Goal: Task Accomplishment & Management: Manage account settings

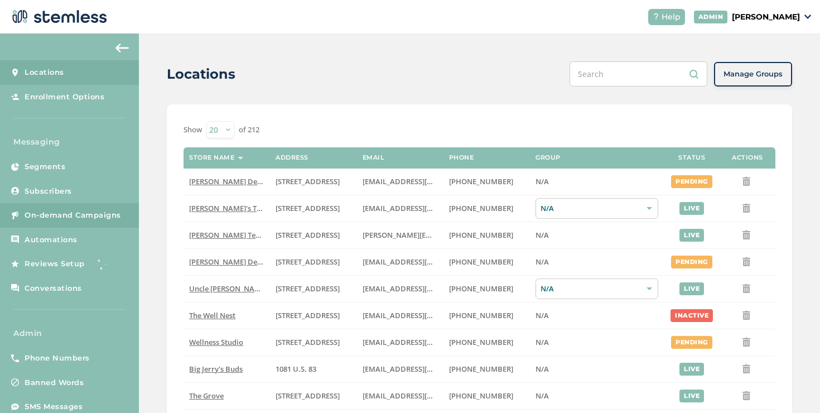
click at [108, 216] on span "On-demand Campaigns" at bounding box center [73, 215] width 96 height 11
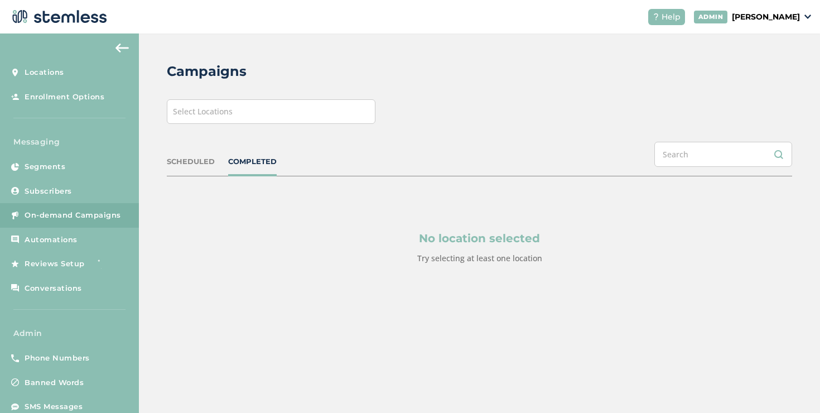
click at [216, 114] on span "Select Locations" at bounding box center [203, 111] width 60 height 11
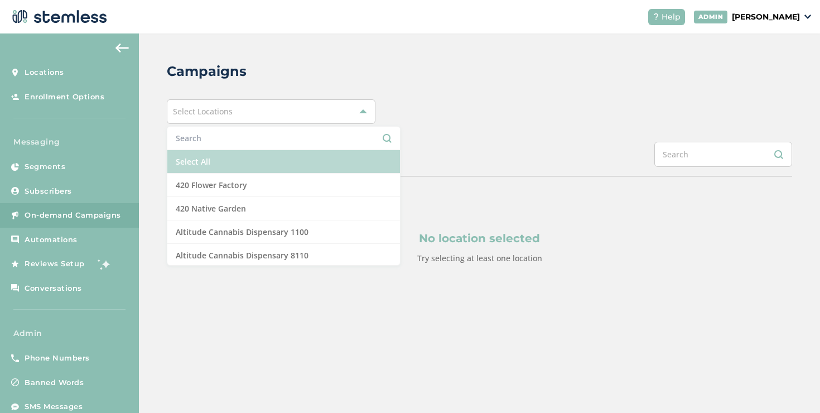
click at [199, 156] on li "Select All" at bounding box center [283, 161] width 233 height 23
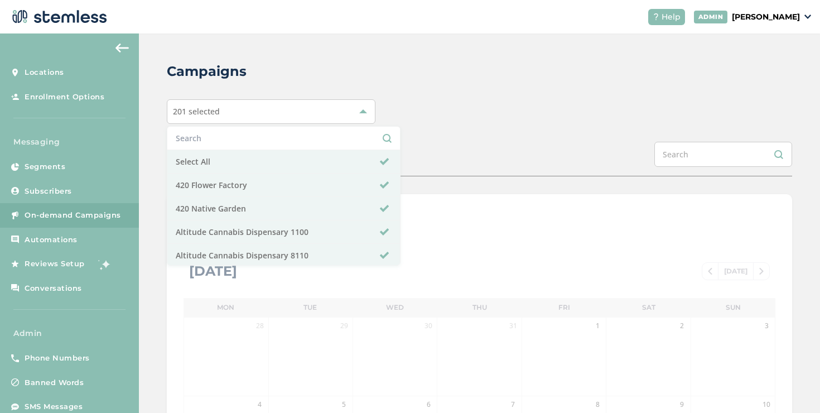
click at [157, 172] on div "Campaigns 201 selected Select All 420 Flower Factory 420 Native Garden Altitude…" at bounding box center [479, 394] width 681 height 722
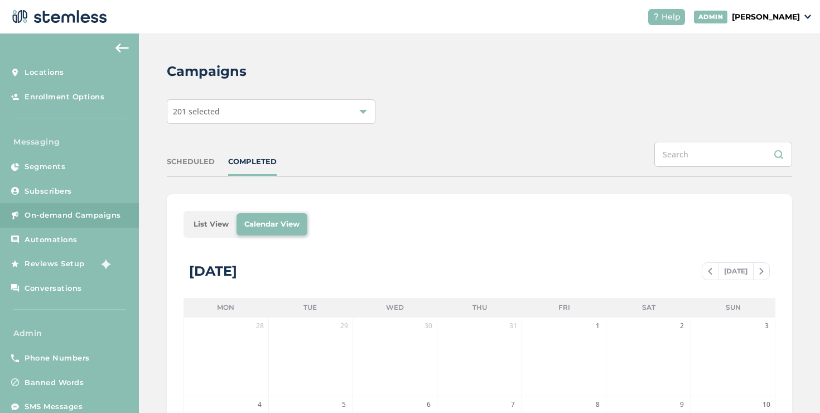
click at [200, 220] on li "List View" at bounding box center [211, 224] width 51 height 22
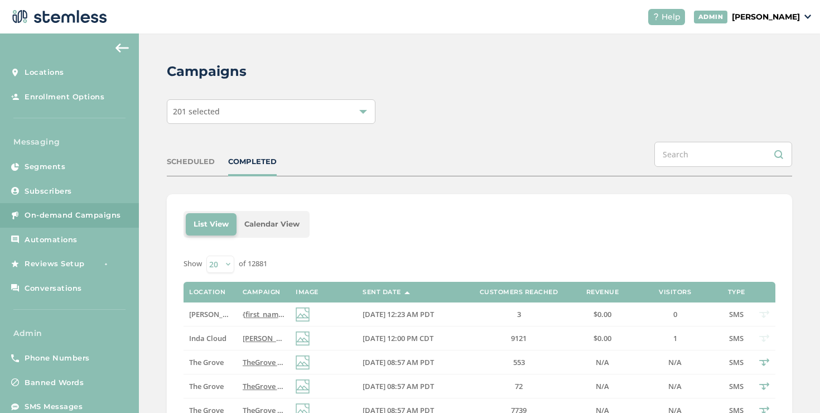
click at [195, 154] on div "SCHEDULED COMPLETED" at bounding box center [479, 159] width 625 height 35
click at [195, 162] on div "SCHEDULED" at bounding box center [191, 161] width 48 height 11
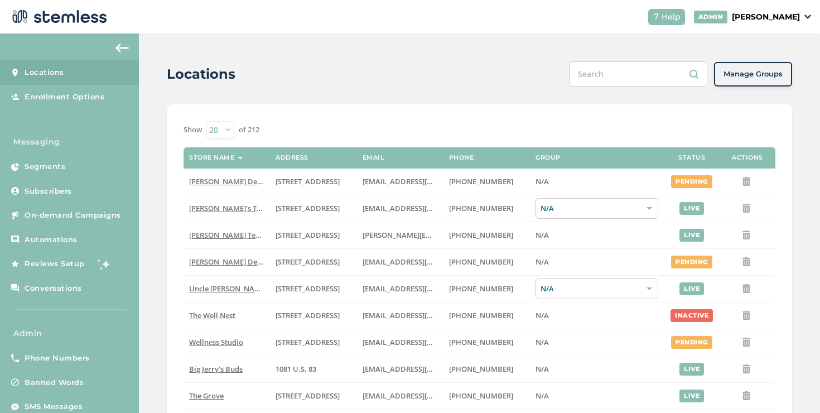
click at [737, 17] on p "[PERSON_NAME]" at bounding box center [766, 17] width 68 height 12
click at [754, 80] on span "Impersonate" at bounding box center [771, 80] width 55 height 11
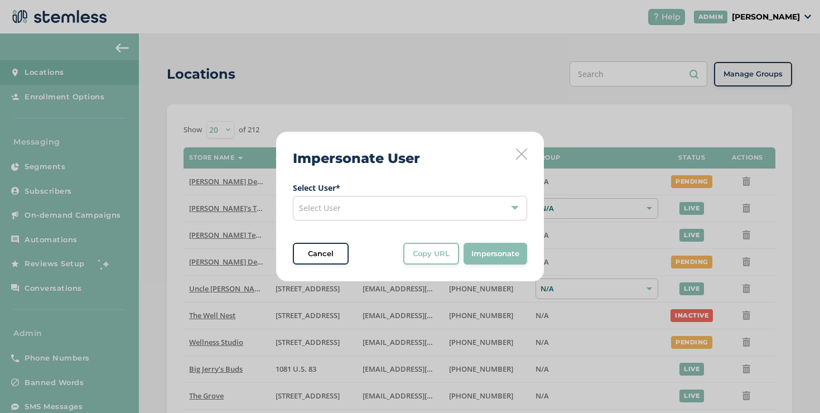
click at [438, 202] on div "Select User" at bounding box center [410, 208] width 234 height 25
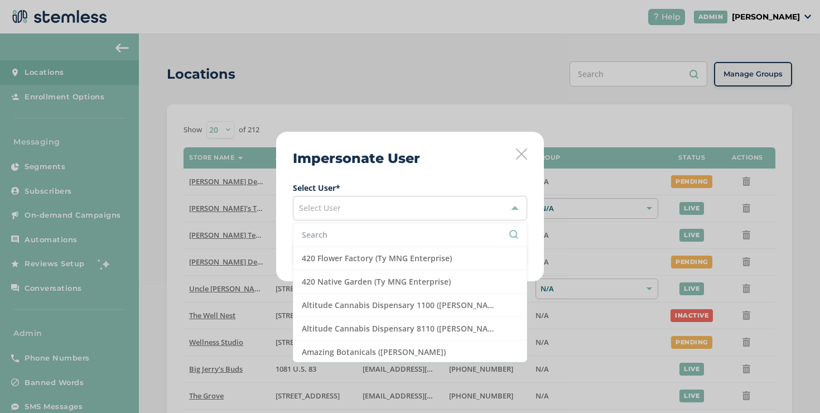
click at [403, 234] on input "text" at bounding box center [410, 235] width 216 height 12
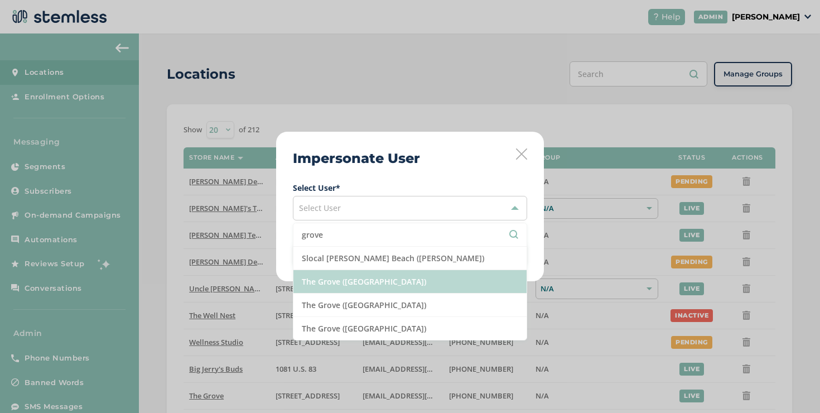
type input "grove"
click at [381, 285] on li "The Grove ([GEOGRAPHIC_DATA])" at bounding box center [409, 281] width 233 height 23
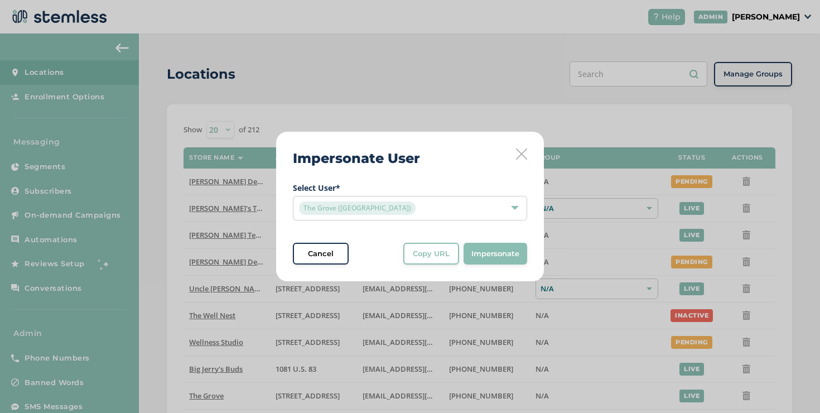
click at [428, 263] on button "Copy URL" at bounding box center [431, 254] width 56 height 22
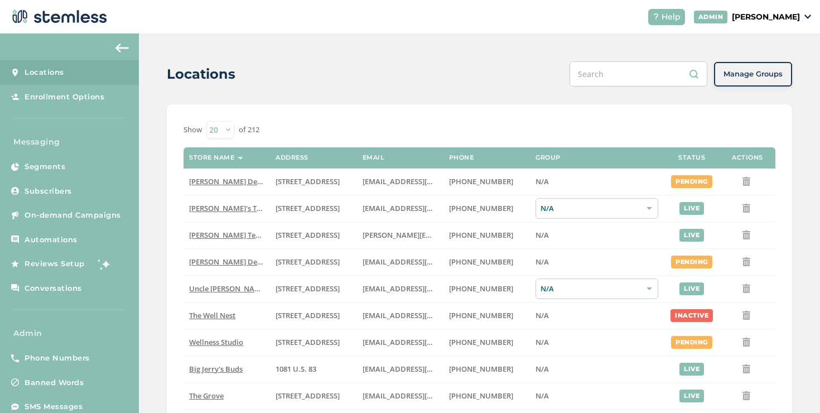
click at [777, 23] on div "[PERSON_NAME]" at bounding box center [753, 17] width 118 height 13
click at [770, 79] on span "Impersonate" at bounding box center [771, 80] width 55 height 11
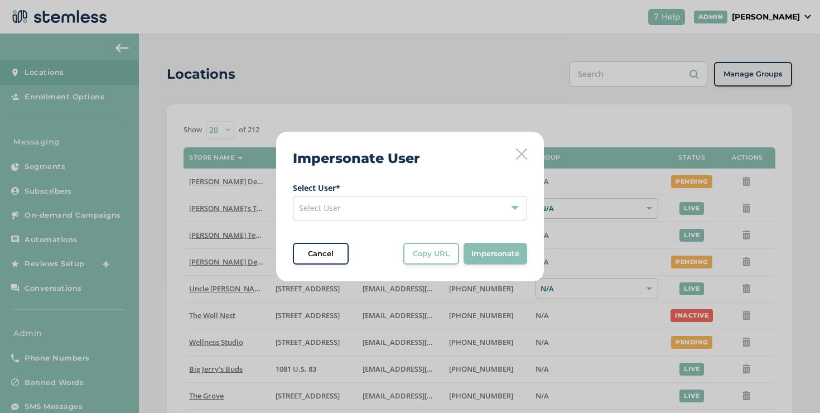
click at [328, 209] on span "Select User" at bounding box center [320, 207] width 42 height 11
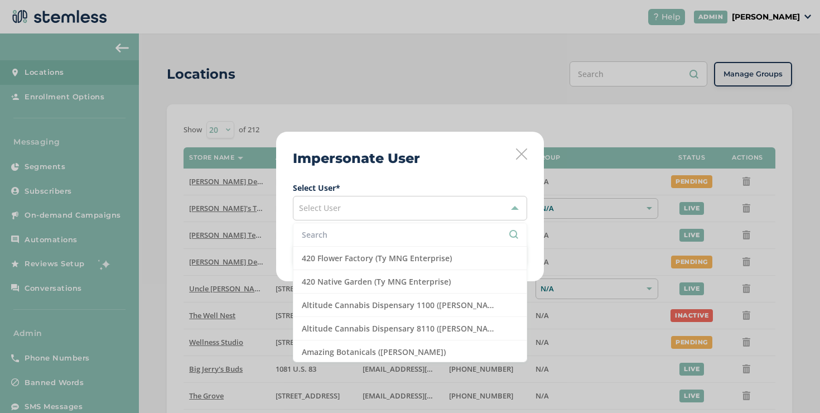
click at [329, 230] on input "text" at bounding box center [410, 235] width 216 height 12
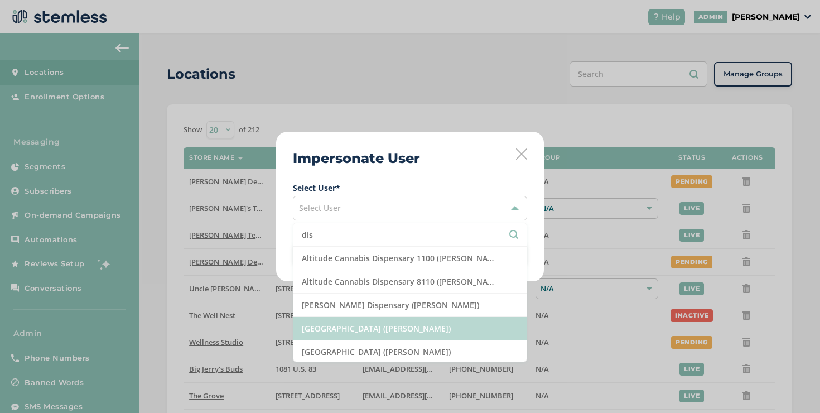
type input "dis"
click at [335, 325] on li "[GEOGRAPHIC_DATA] ([PERSON_NAME])" at bounding box center [409, 328] width 233 height 23
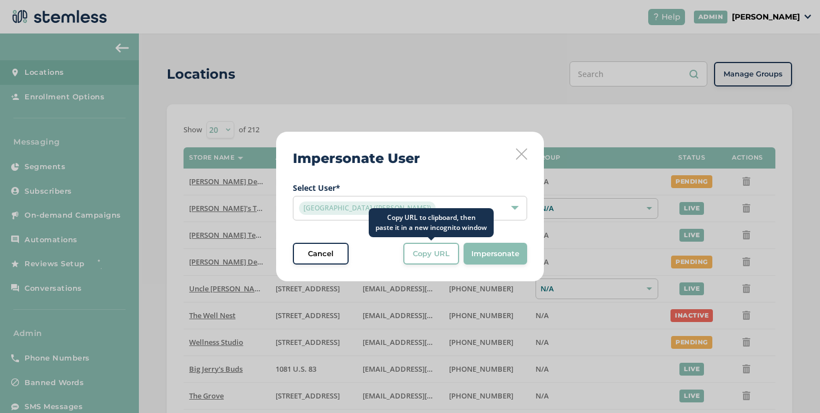
click at [425, 254] on span "Copy URL" at bounding box center [431, 253] width 37 height 11
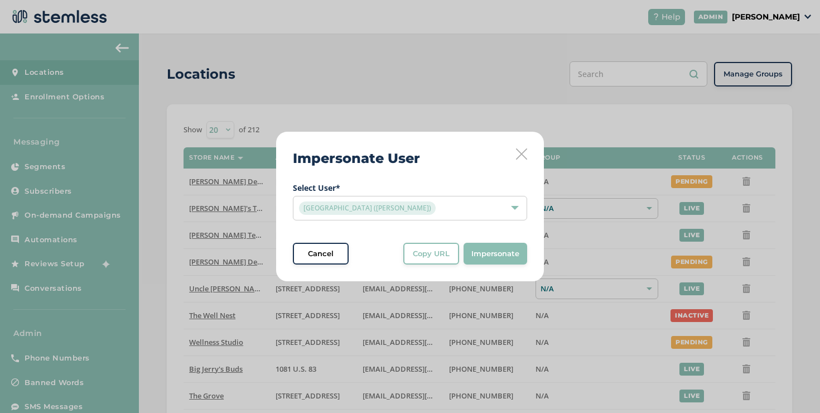
drag, startPoint x: 346, startPoint y: 259, endPoint x: 367, endPoint y: 259, distance: 20.6
click at [364, 259] on div "Cancel Copy URL Copy URL to clipboard, then paste it in a new incognito window …" at bounding box center [410, 254] width 234 height 22
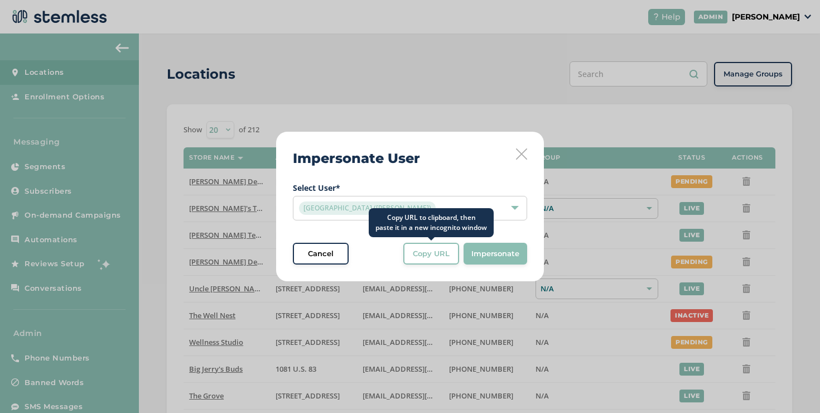
click at [426, 259] on button "Copy URL" at bounding box center [431, 254] width 56 height 22
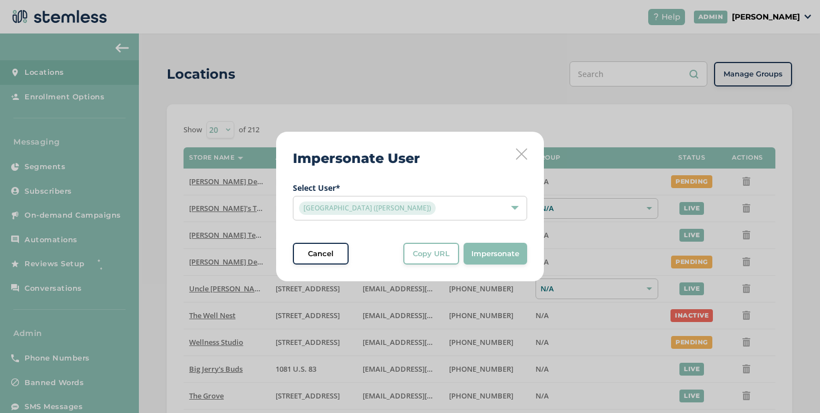
click at [523, 150] on icon at bounding box center [521, 153] width 11 height 11
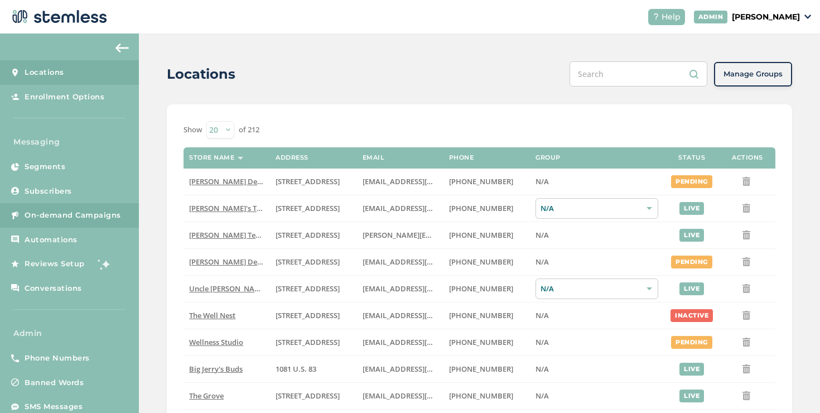
click at [47, 220] on link "On-demand Campaigns" at bounding box center [69, 215] width 139 height 25
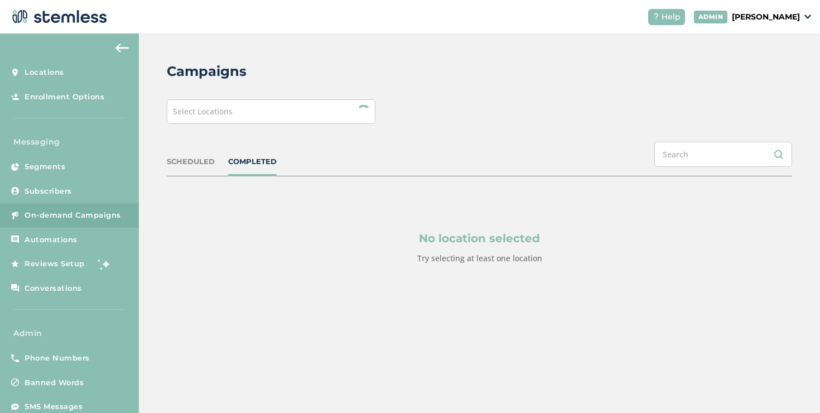
click at [261, 122] on div "Select Locations" at bounding box center [271, 111] width 209 height 25
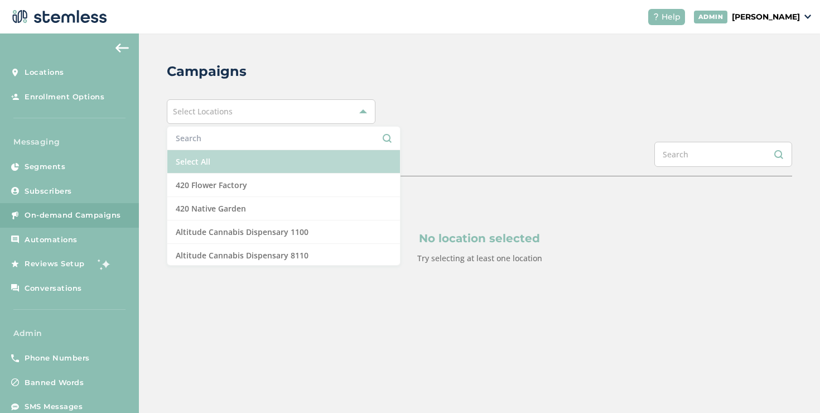
click at [208, 163] on li "Select All" at bounding box center [283, 161] width 233 height 23
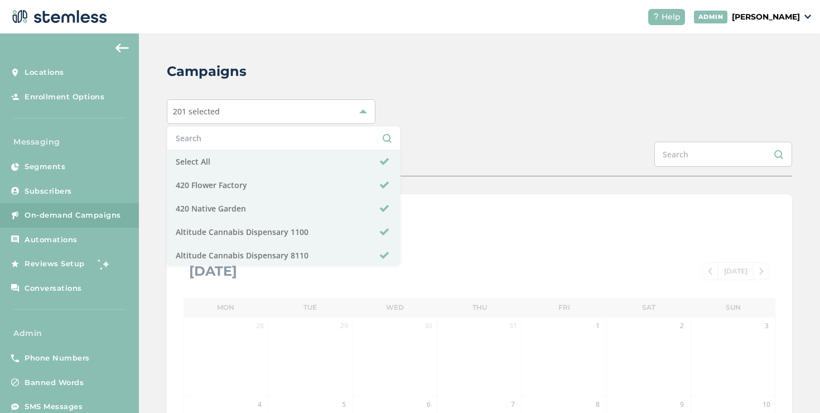
click at [404, 135] on div "Campaigns 201 selected Select All 420 Flower Factory 420 Native Garden Altitude…" at bounding box center [479, 394] width 681 height 722
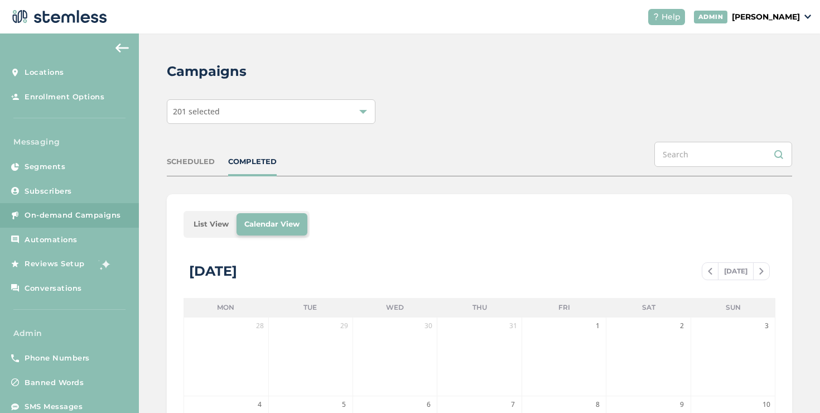
click at [204, 231] on li "List View" at bounding box center [211, 224] width 51 height 22
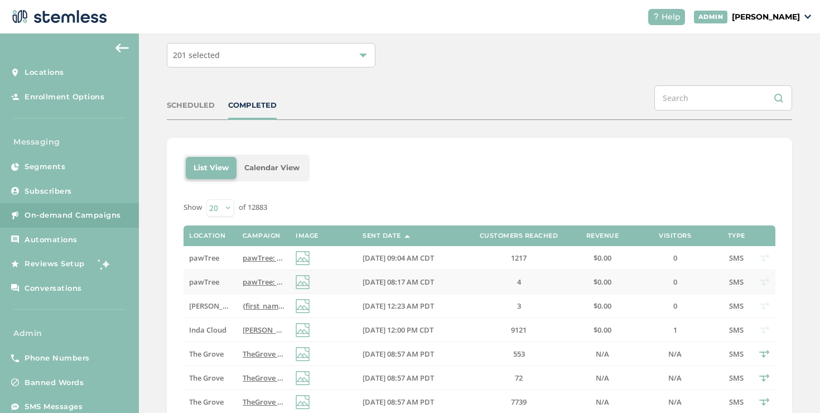
scroll to position [64, 0]
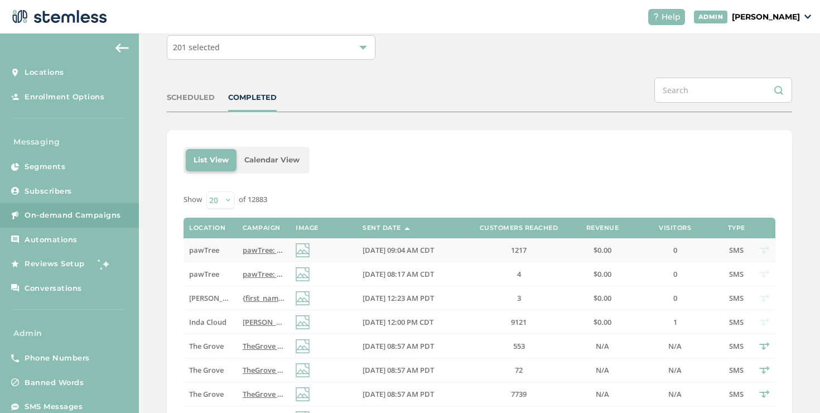
click at [221, 249] on label "pawTree" at bounding box center [210, 249] width 42 height 9
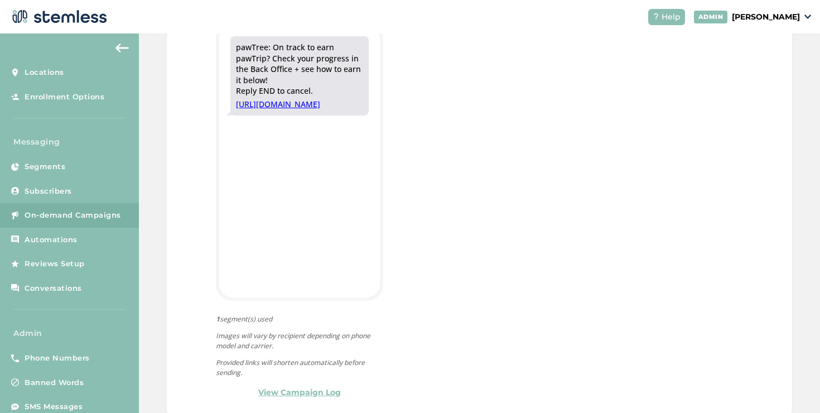
scroll to position [377, 0]
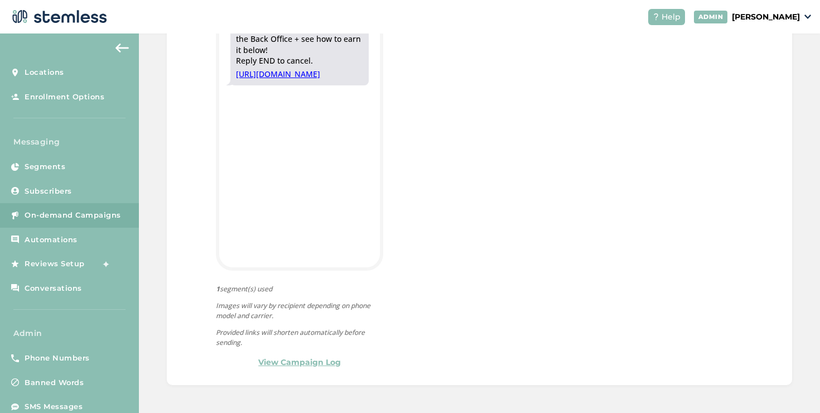
click at [287, 359] on link "View Campaign Log" at bounding box center [299, 362] width 83 height 12
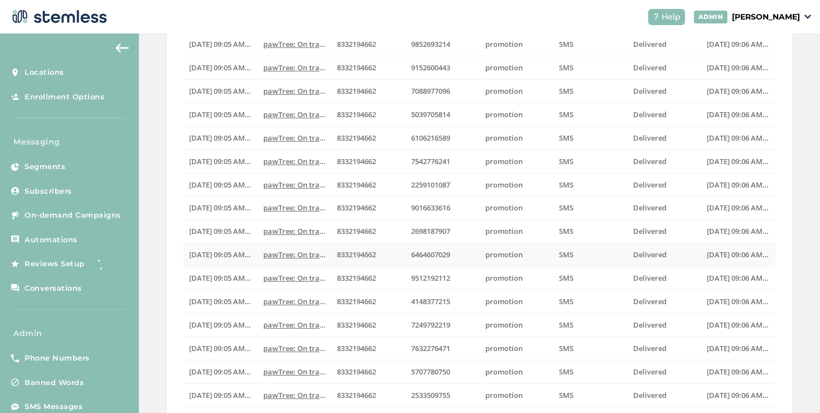
scroll to position [297, 0]
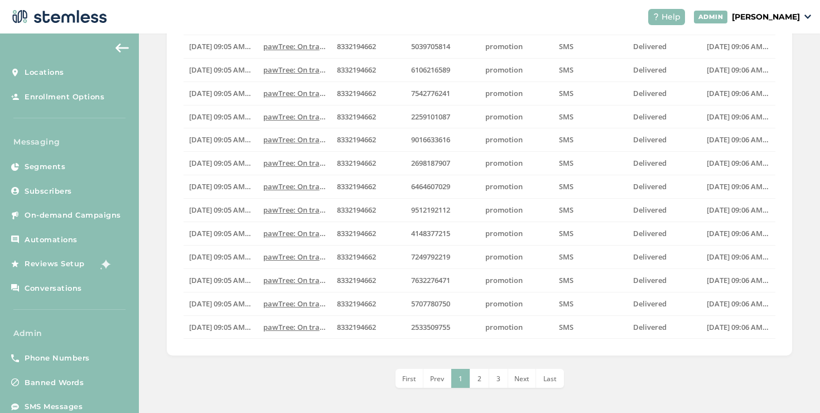
click at [499, 380] on li "3" at bounding box center [498, 378] width 19 height 19
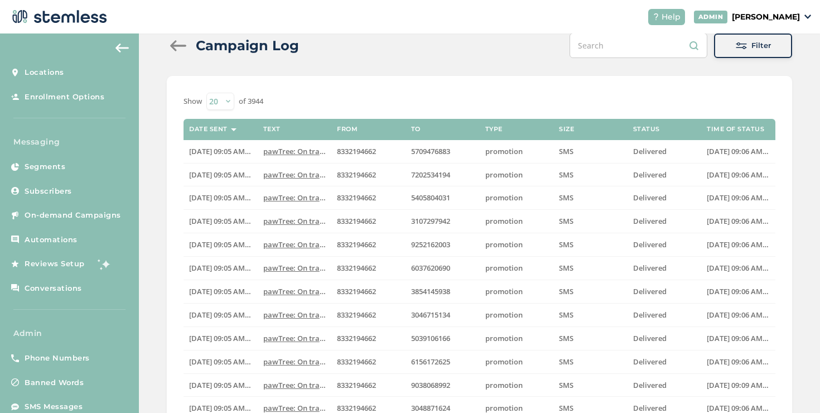
scroll to position [0, 0]
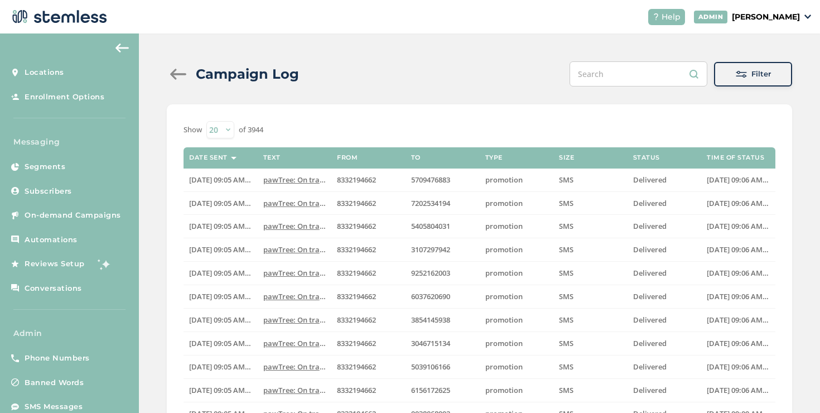
click at [182, 72] on div at bounding box center [178, 74] width 22 height 11
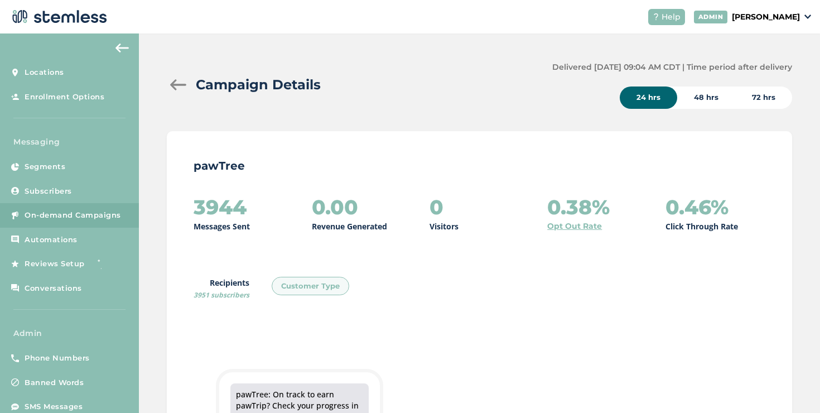
click at [175, 83] on div at bounding box center [178, 84] width 22 height 11
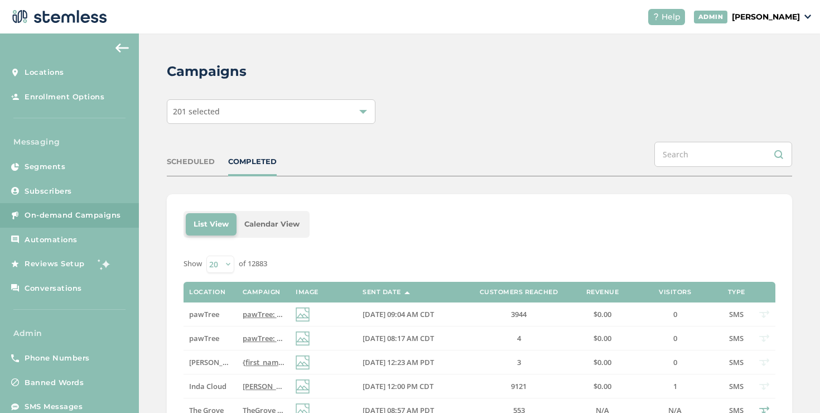
click at [262, 337] on span "pawTree: On track to earn pawTrip? Check your progress in the Back Office + see…" at bounding box center [453, 338] width 420 height 10
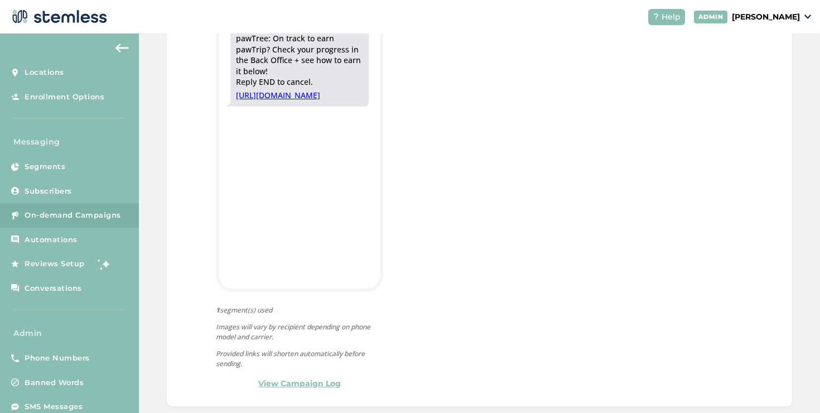
scroll to position [377, 0]
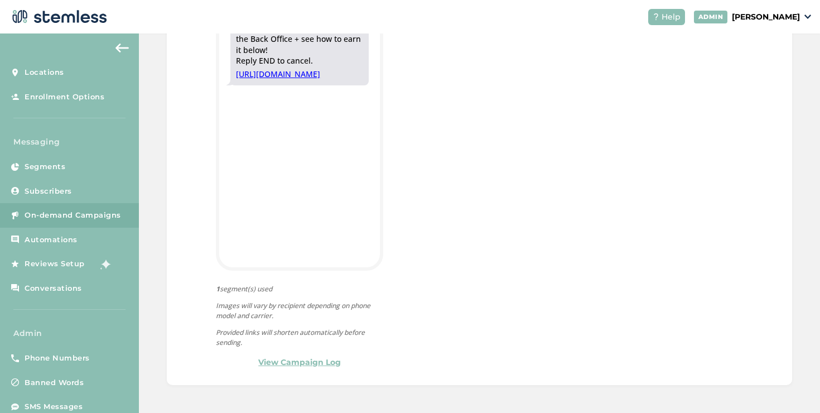
click at [304, 360] on link "View Campaign Log" at bounding box center [299, 362] width 83 height 12
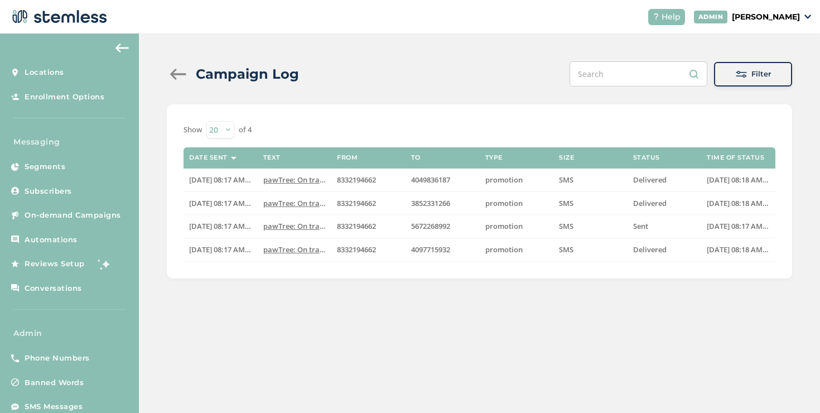
click at [183, 75] on div at bounding box center [178, 74] width 22 height 11
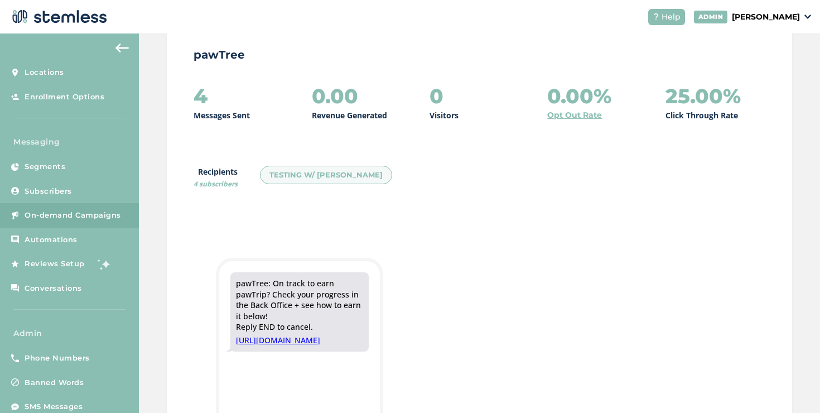
scroll to position [129, 0]
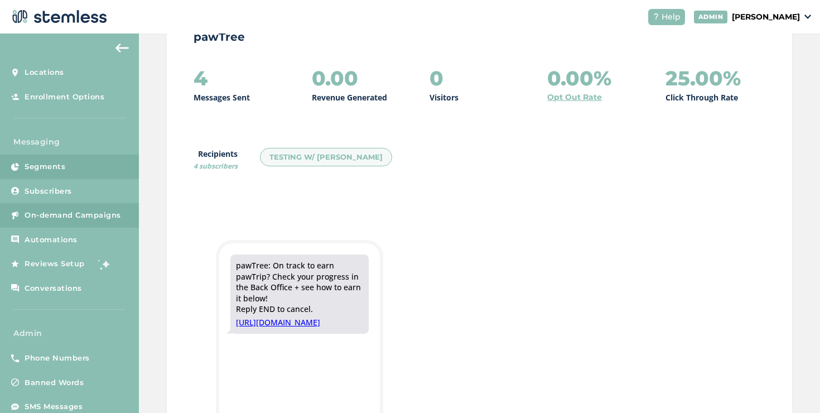
click at [119, 156] on link "Segments" at bounding box center [69, 166] width 139 height 25
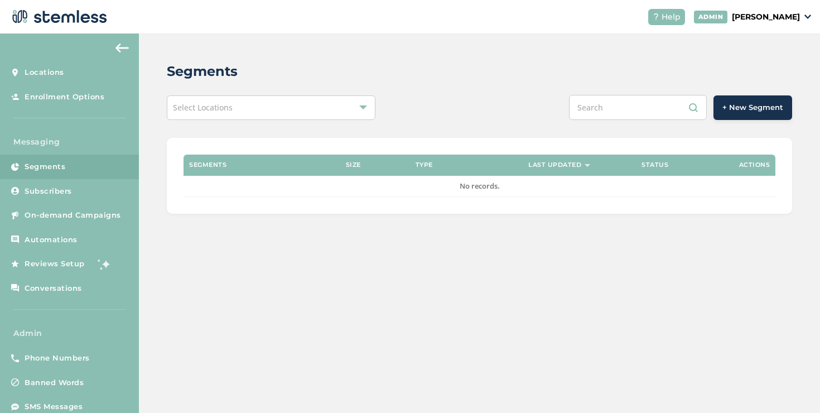
click at [325, 108] on div "Select Locations" at bounding box center [271, 107] width 209 height 25
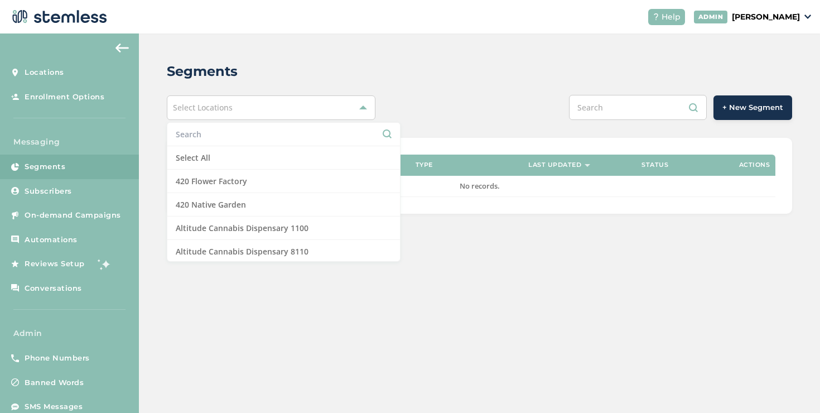
click at [229, 138] on input "text" at bounding box center [284, 134] width 216 height 12
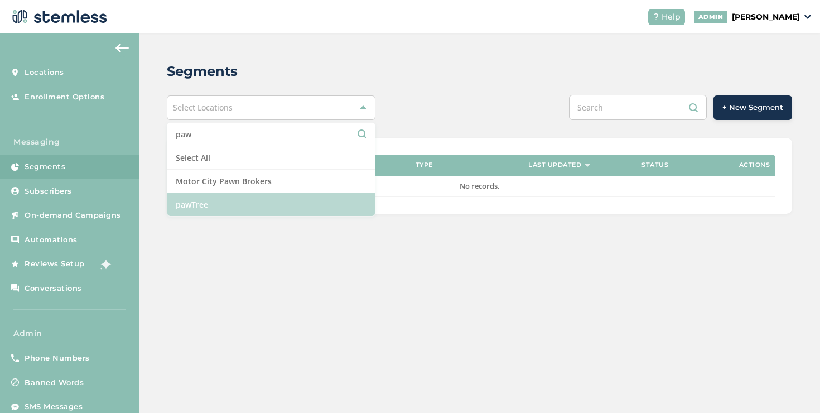
type input "paw"
click at [224, 198] on li "pawTree" at bounding box center [270, 204] width 207 height 23
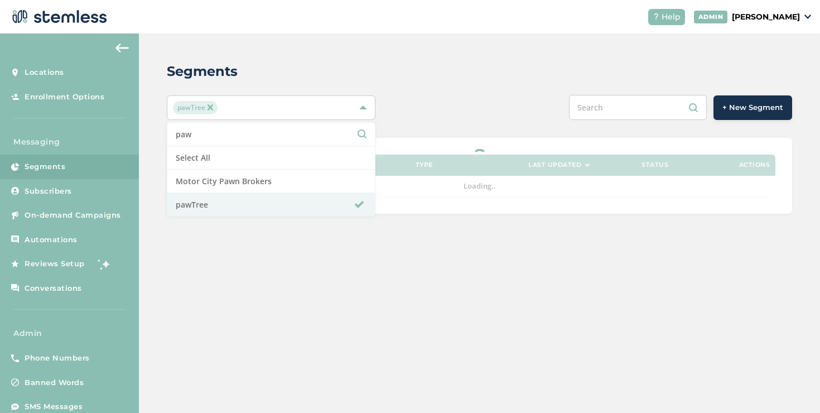
click at [468, 95] on div "+ New Segment" at bounding box center [609, 107] width 365 height 25
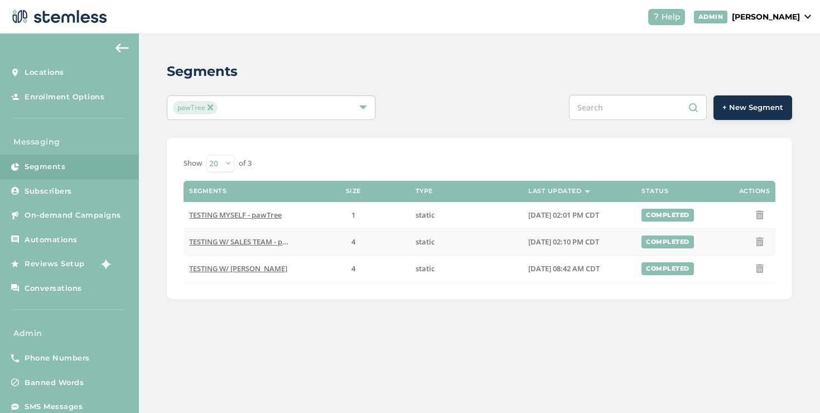
click at [267, 240] on span "TESTING W/ SALES TEAM - pawTree" at bounding box center [248, 241] width 119 height 10
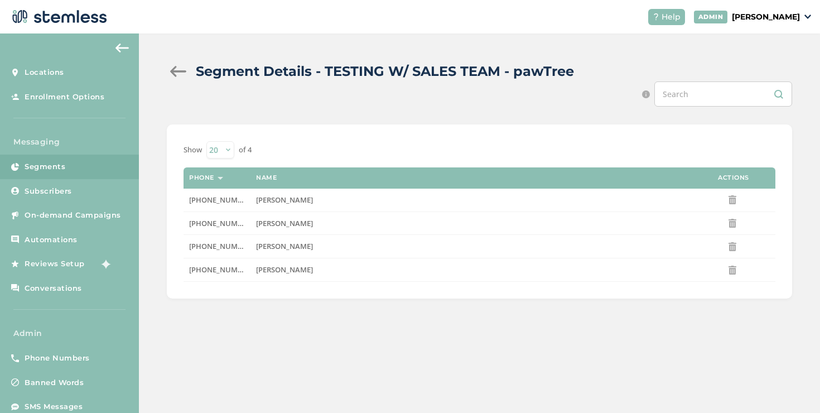
click at [177, 72] on div at bounding box center [178, 71] width 22 height 11
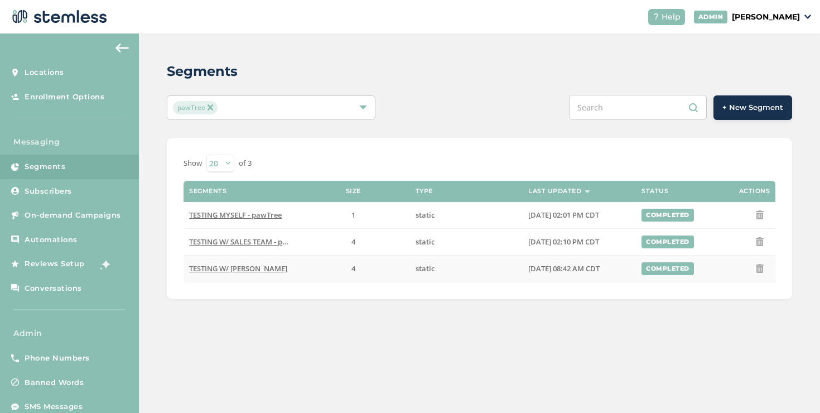
click at [254, 274] on td "TESTING W/ [PERSON_NAME]" at bounding box center [239, 268] width 113 height 27
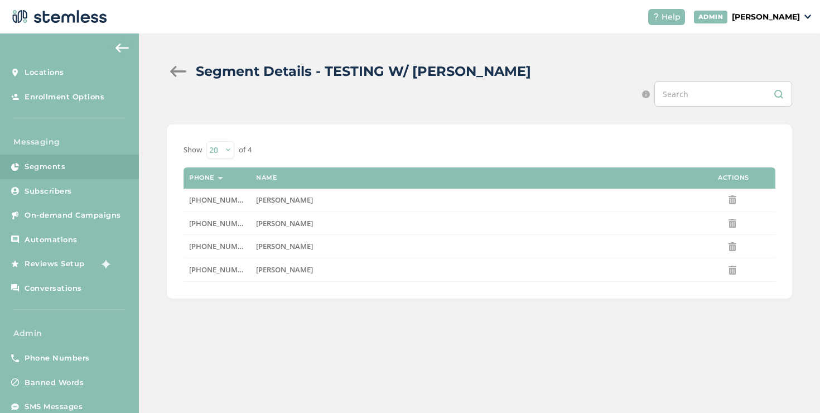
click at [173, 74] on div at bounding box center [178, 71] width 22 height 11
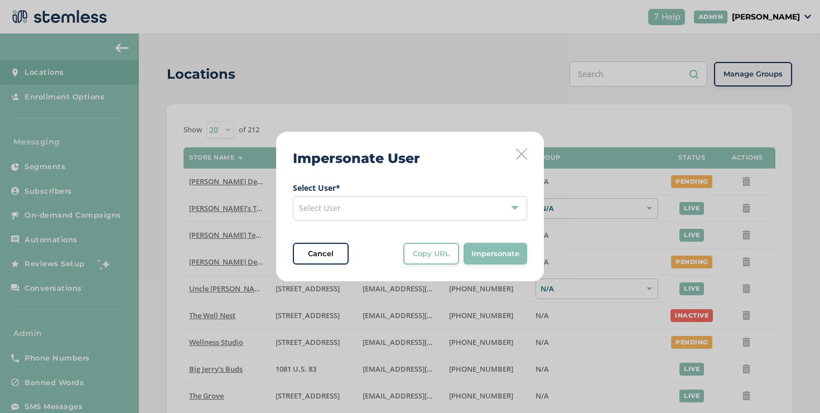
click at [425, 196] on div "Select User" at bounding box center [410, 208] width 234 height 25
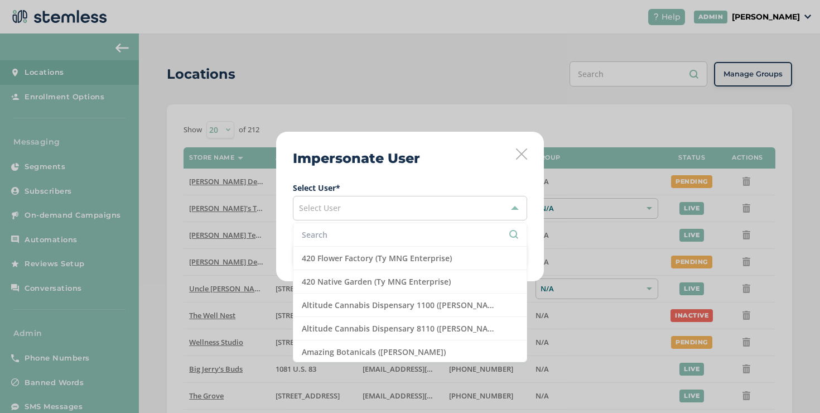
click at [401, 232] on input "text" at bounding box center [410, 235] width 216 height 12
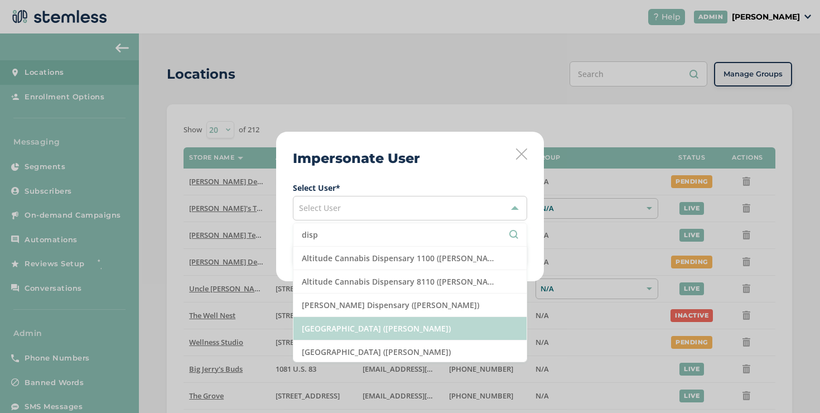
type input "disp"
click at [346, 320] on li "[GEOGRAPHIC_DATA] ([PERSON_NAME])" at bounding box center [409, 328] width 233 height 23
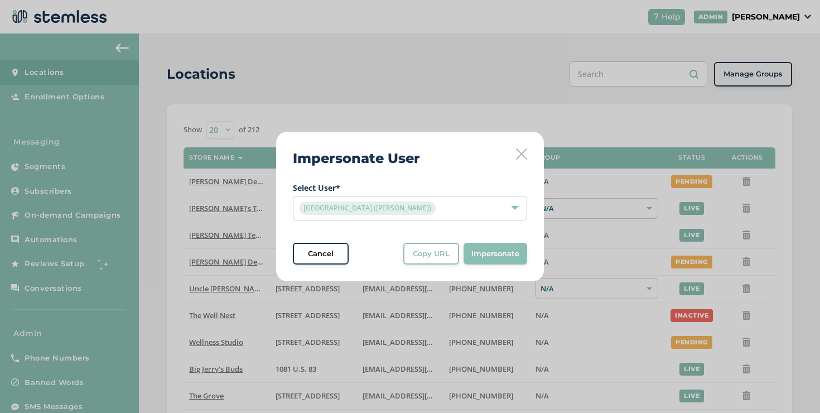
click at [417, 260] on button "Copy URL" at bounding box center [431, 254] width 56 height 22
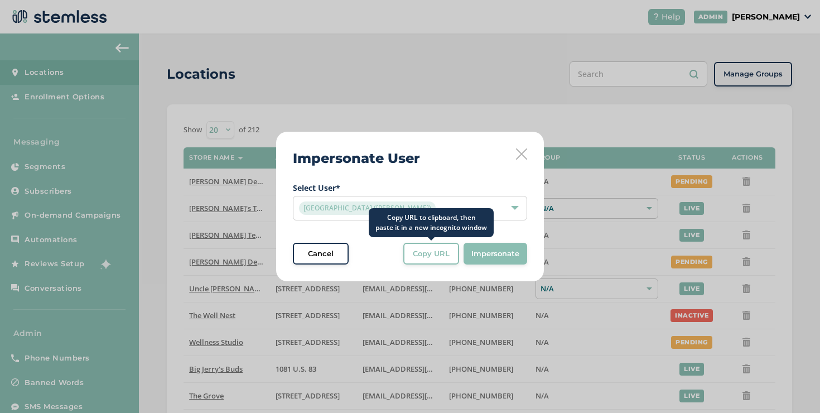
click at [454, 255] on button "Copy URL" at bounding box center [431, 254] width 56 height 22
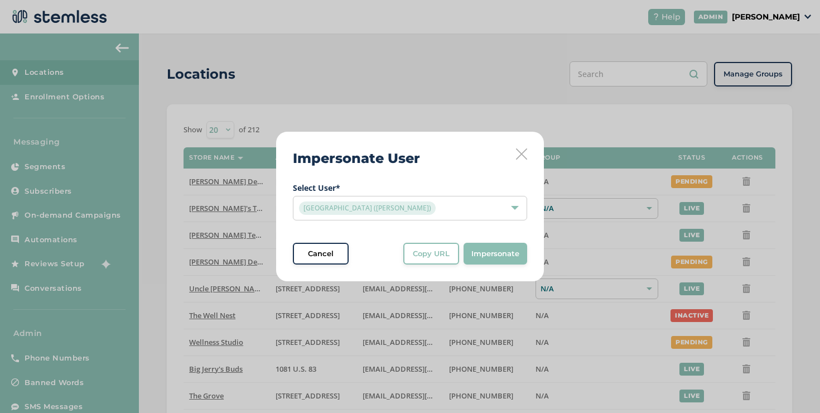
click at [526, 150] on icon at bounding box center [521, 153] width 11 height 11
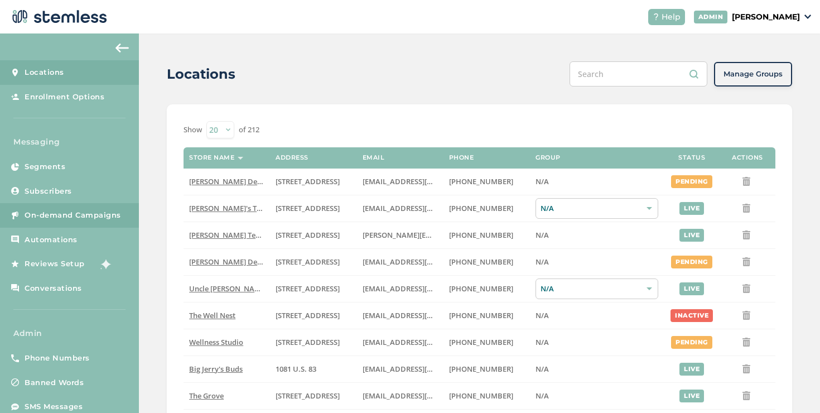
click at [86, 220] on link "On-demand Campaigns" at bounding box center [69, 215] width 139 height 25
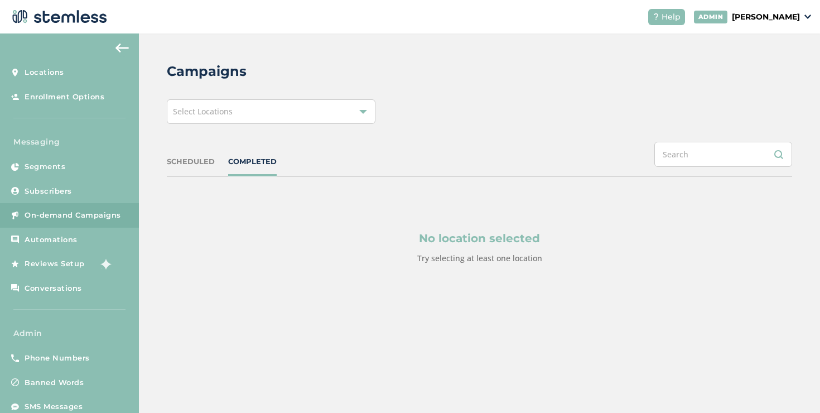
click at [209, 109] on span "Select Locations" at bounding box center [203, 111] width 60 height 11
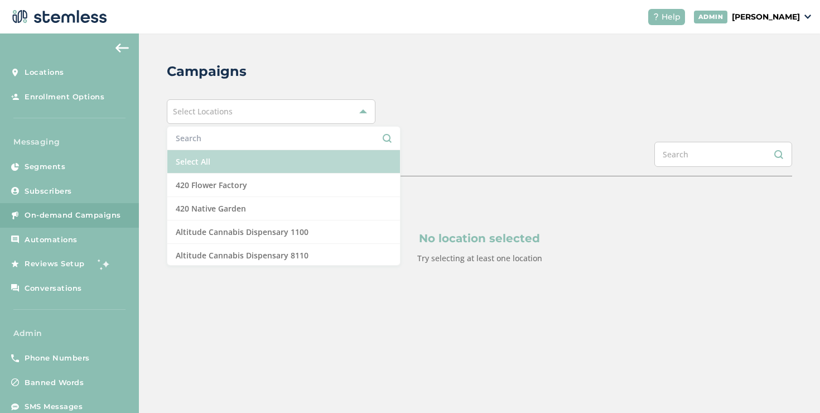
click at [202, 153] on li "Select All" at bounding box center [283, 161] width 233 height 23
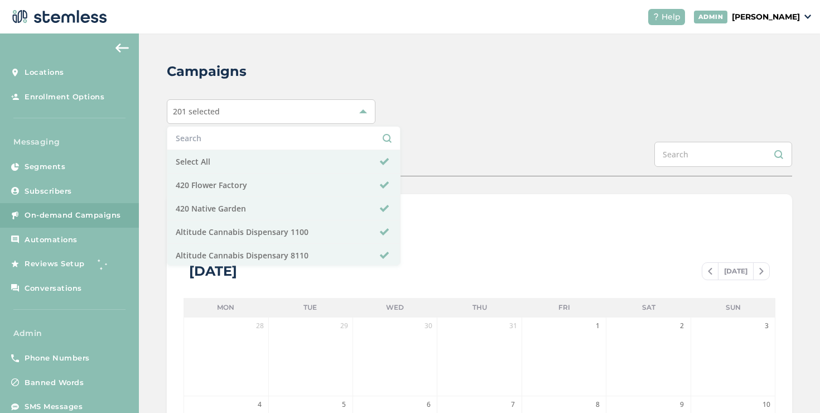
click at [453, 92] on div "Campaigns 201 selected Select All 420 Flower Factory 420 Native Garden Altitude…" at bounding box center [479, 394] width 681 height 722
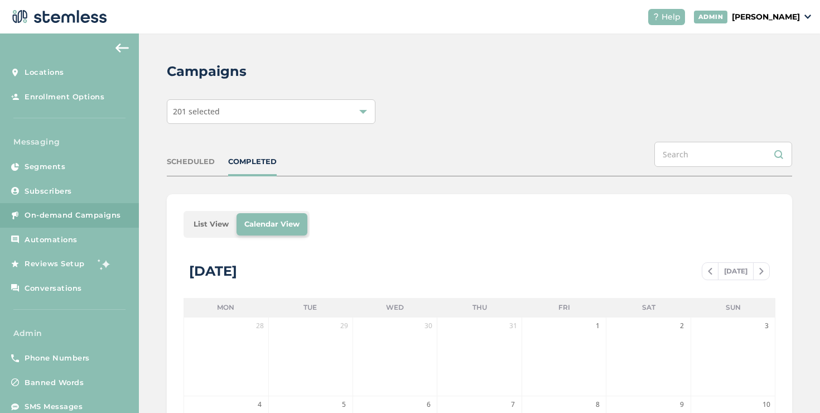
click at [210, 219] on li "List View" at bounding box center [211, 224] width 51 height 22
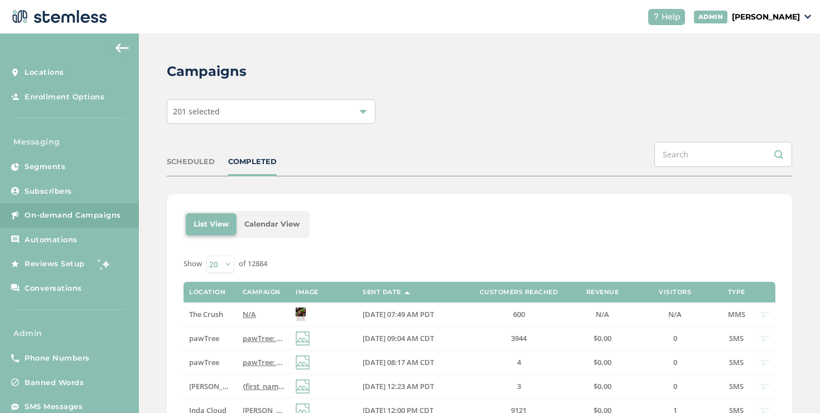
click at [243, 160] on div "COMPLETED" at bounding box center [252, 161] width 49 height 11
click at [248, 302] on td "N/A" at bounding box center [263, 314] width 53 height 24
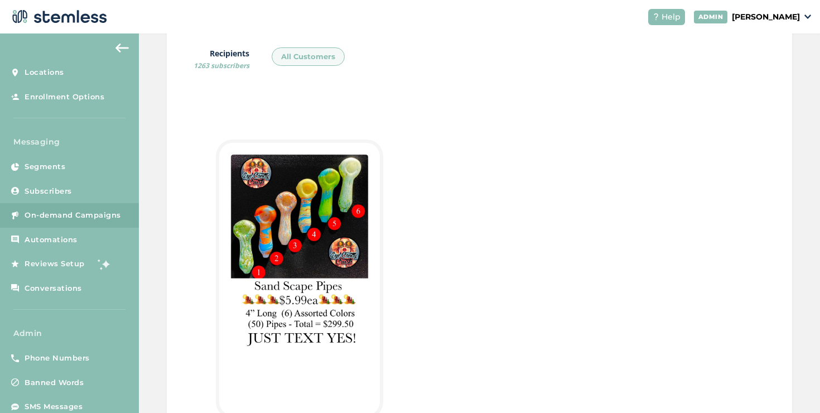
scroll to position [238, 0]
